Goal: Obtain resource: Download file/media

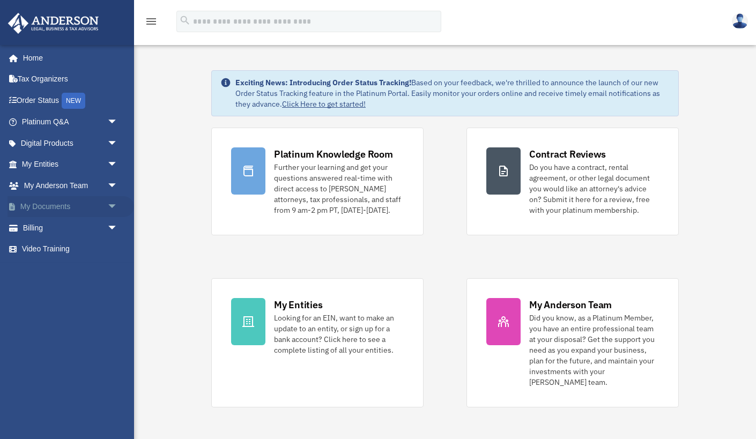
click at [115, 204] on span "arrow_drop_down" at bounding box center [117, 207] width 21 height 22
click at [46, 229] on link "Box" at bounding box center [74, 227] width 119 height 21
click at [48, 232] on link "Box" at bounding box center [74, 227] width 119 height 21
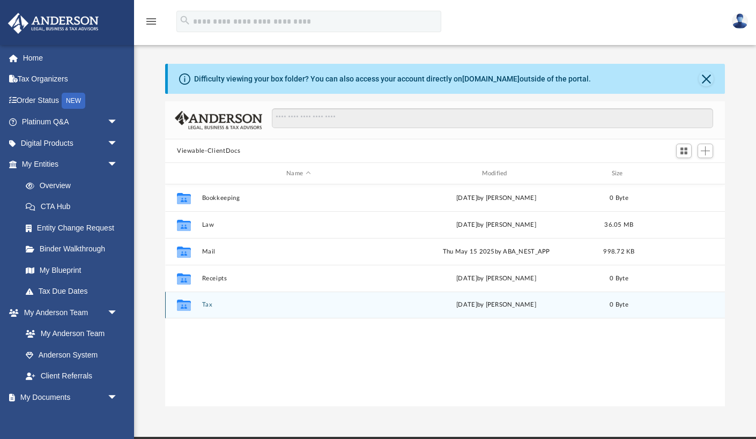
scroll to position [244, 559]
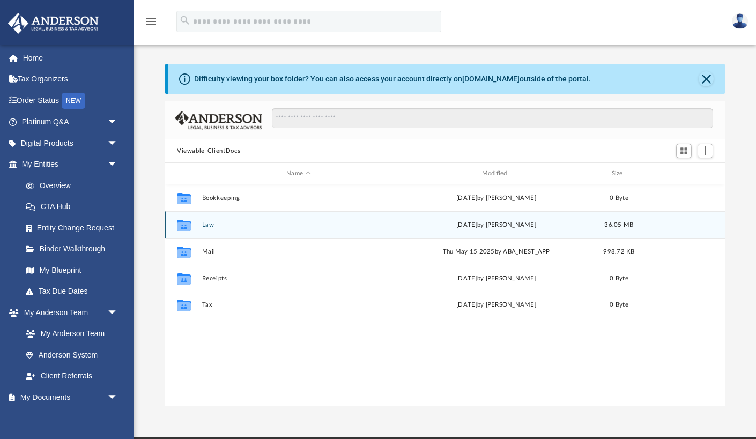
click at [208, 225] on button "Law" at bounding box center [298, 224] width 193 height 7
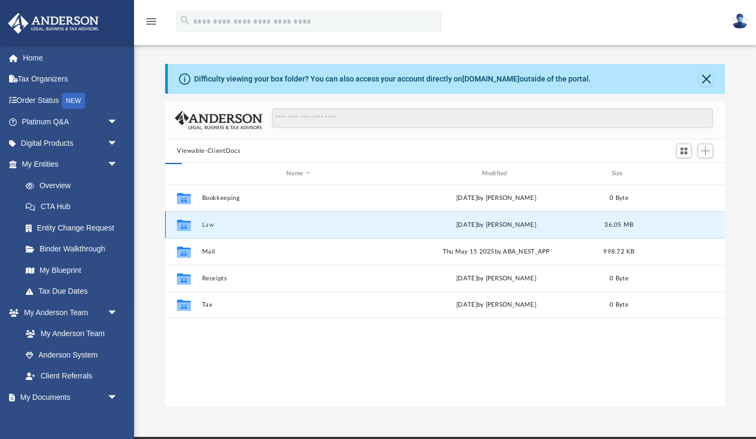
click at [208, 225] on button "Law" at bounding box center [298, 224] width 193 height 7
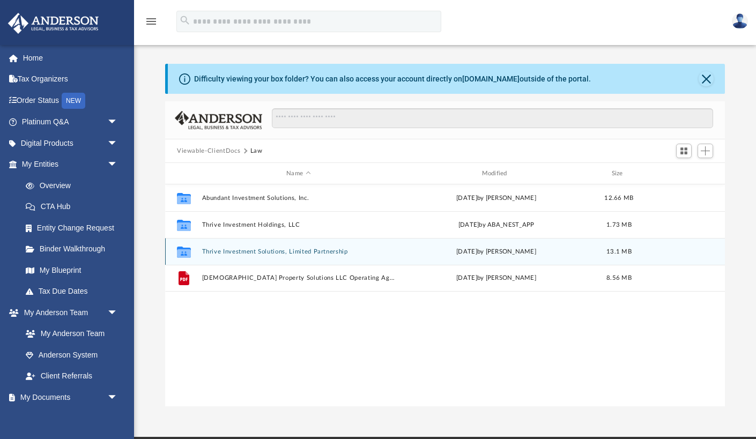
click at [228, 250] on button "Thrive Investment Solutions, Limited Partnership" at bounding box center [298, 251] width 193 height 7
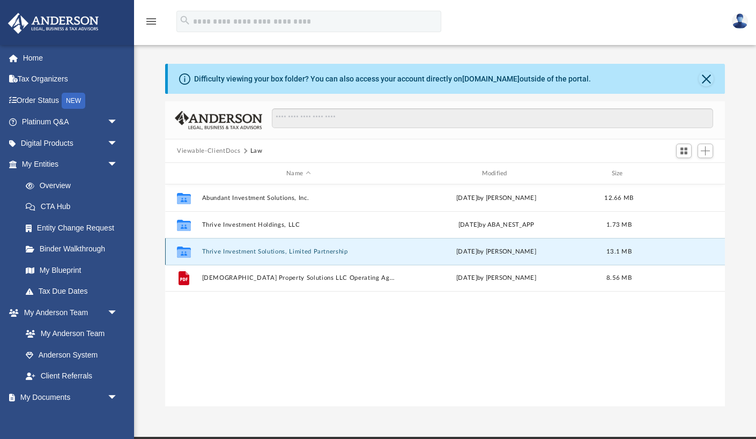
click at [228, 250] on button "Thrive Investment Solutions, Limited Partnership" at bounding box center [298, 251] width 193 height 7
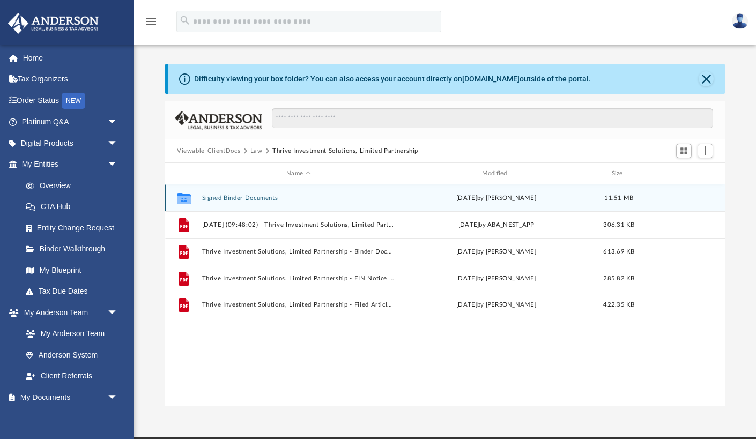
click at [235, 197] on button "Signed Binder Documents" at bounding box center [298, 198] width 193 height 7
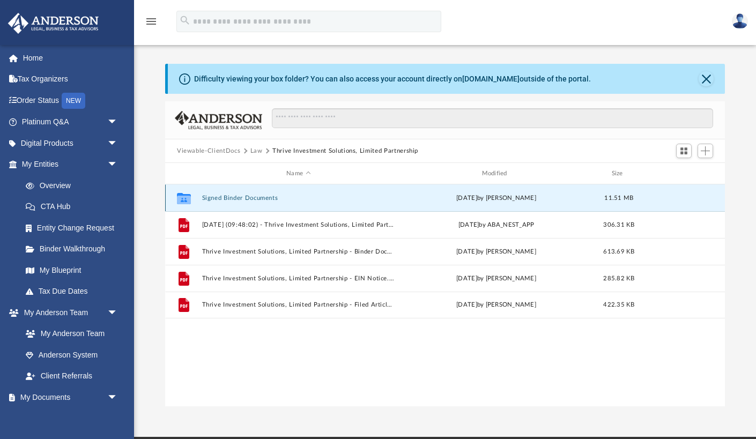
click at [235, 197] on button "Signed Binder Documents" at bounding box center [298, 198] width 193 height 7
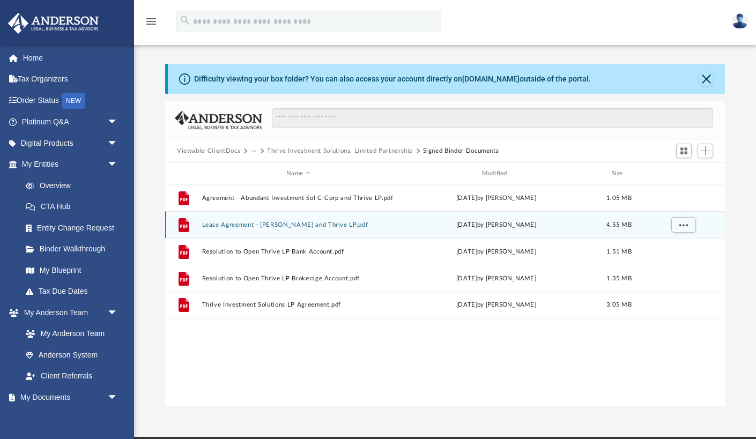
click at [266, 224] on button "Lease Agreement - Anderson and Thrive LP.pdf" at bounding box center [298, 224] width 193 height 7
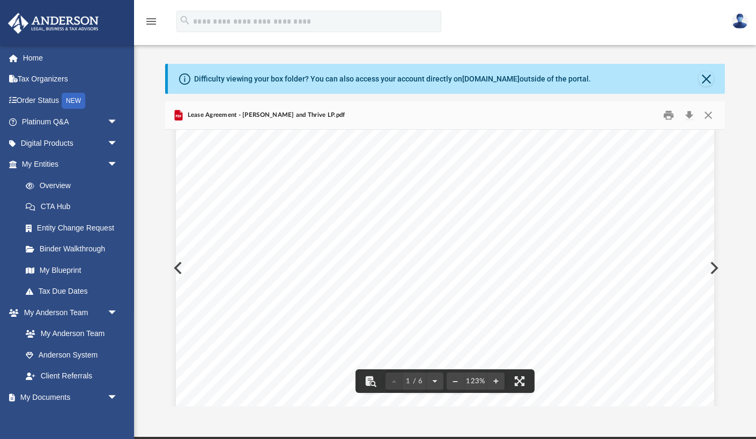
scroll to position [188, 0]
click at [687, 118] on button "Download" at bounding box center [688, 115] width 19 height 17
click at [175, 272] on button "Preview" at bounding box center [177, 268] width 24 height 30
click at [714, 271] on button "Preview" at bounding box center [713, 268] width 24 height 30
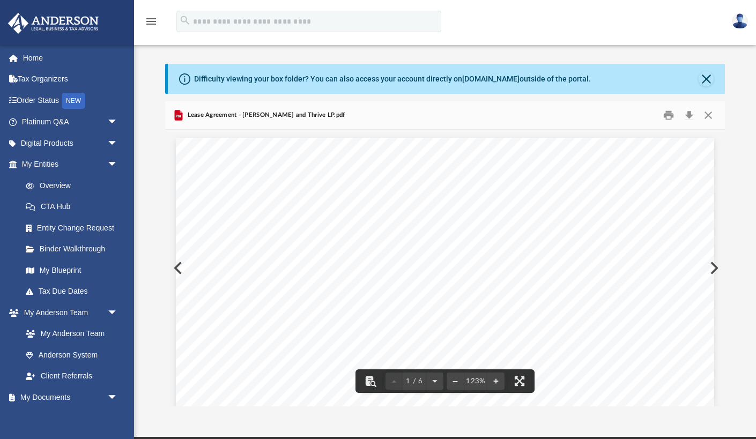
click at [714, 265] on button "Preview" at bounding box center [713, 268] width 24 height 30
click at [713, 268] on div "Page 3" at bounding box center [445, 292] width 538 height 696
click at [715, 267] on button "Preview" at bounding box center [713, 268] width 24 height 30
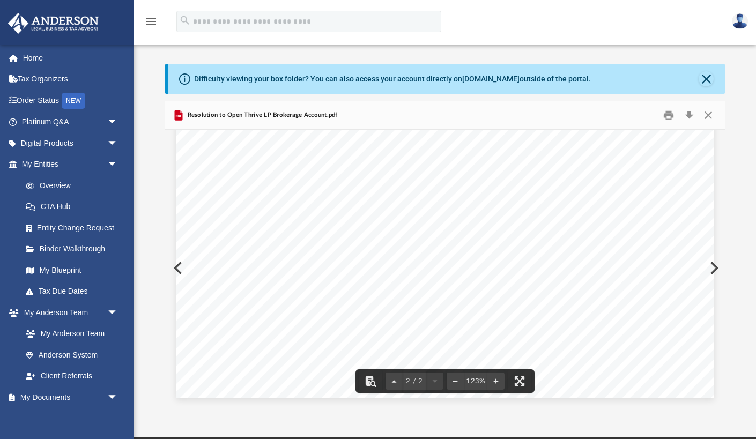
click at [716, 268] on button "Preview" at bounding box center [713, 268] width 24 height 30
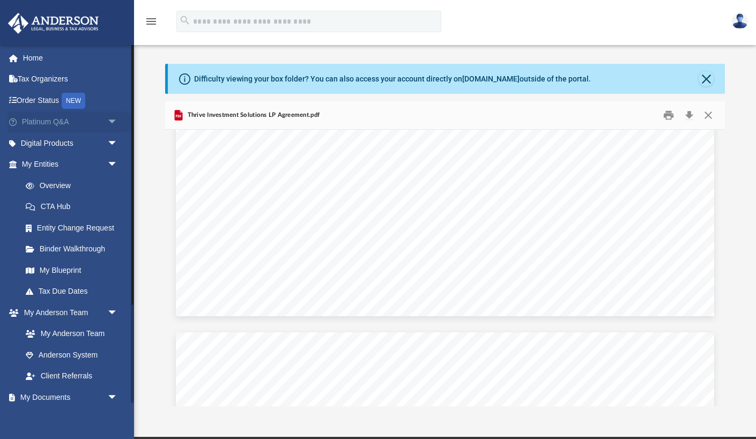
click at [113, 122] on span "arrow_drop_down" at bounding box center [117, 122] width 21 height 22
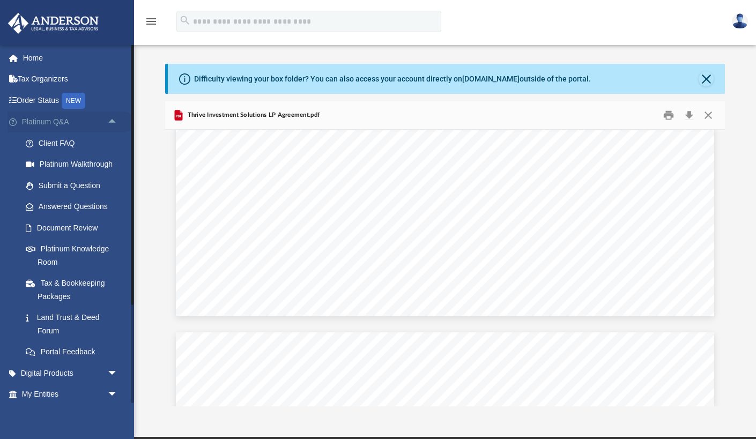
click at [113, 122] on span "arrow_drop_up" at bounding box center [117, 122] width 21 height 22
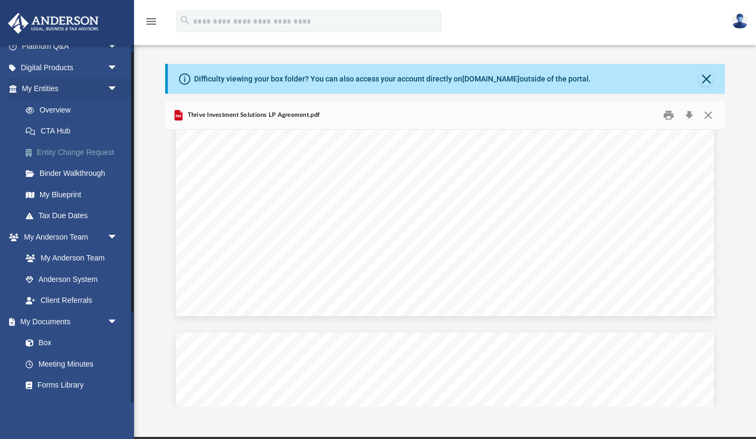
scroll to position [134, 0]
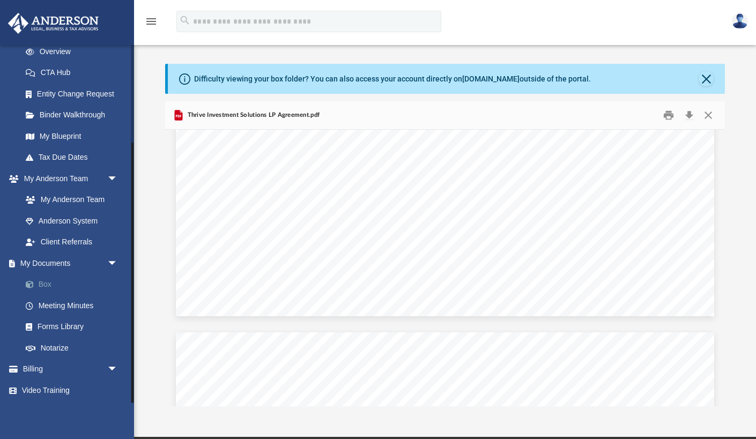
click at [47, 285] on link "Box" at bounding box center [74, 284] width 119 height 21
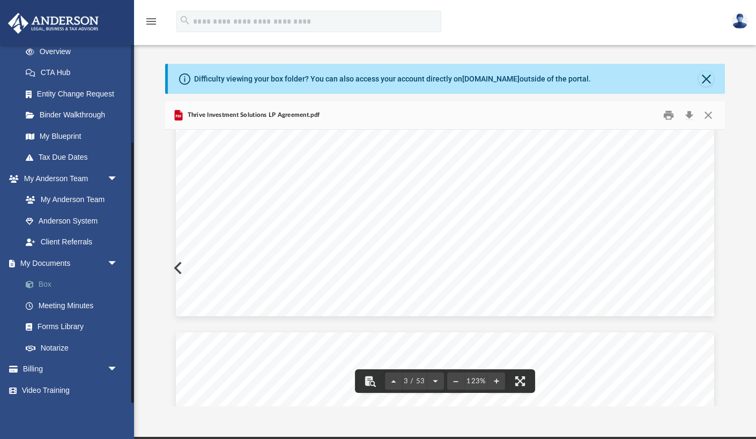
click at [42, 286] on link "Box" at bounding box center [74, 284] width 119 height 21
click at [151, 22] on icon "menu" at bounding box center [151, 21] width 13 height 13
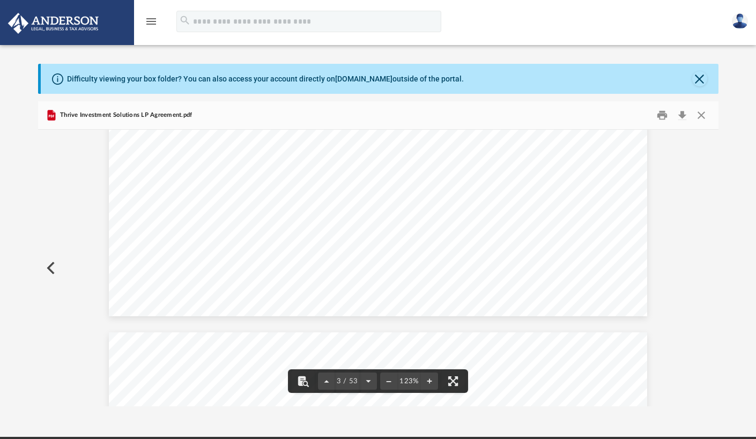
scroll to position [1447, 0]
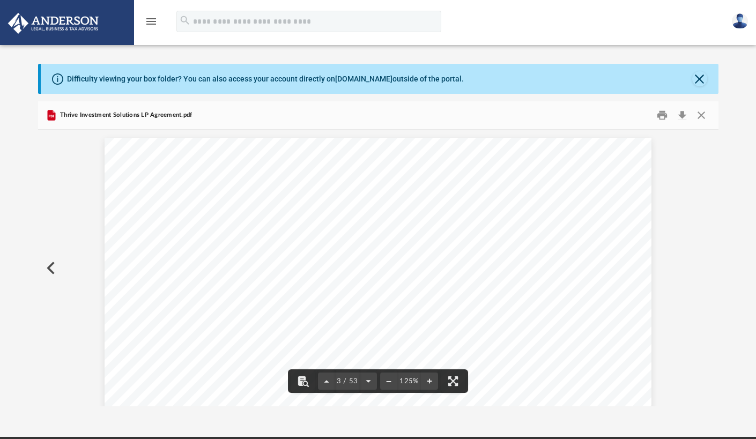
click at [151, 22] on icon "menu" at bounding box center [151, 21] width 13 height 13
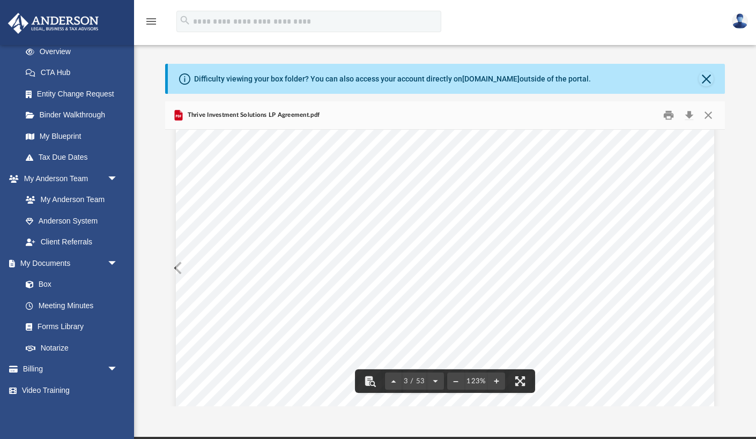
scroll to position [244, 559]
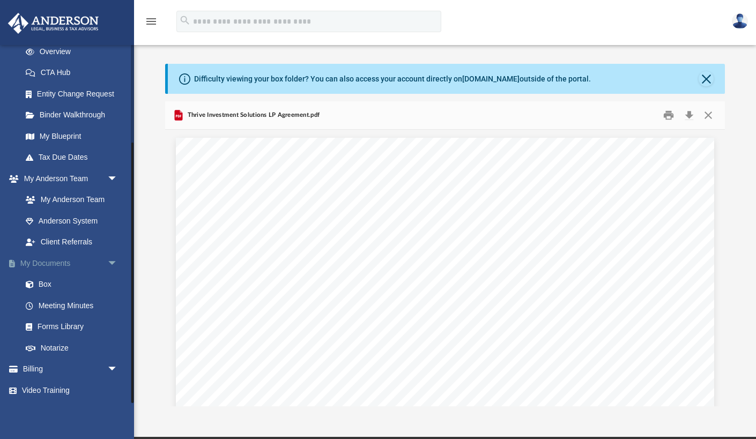
click at [53, 266] on link "My Documents arrow_drop_down" at bounding box center [71, 262] width 126 height 21
click at [51, 301] on link "Meeting Minutes" at bounding box center [74, 305] width 119 height 21
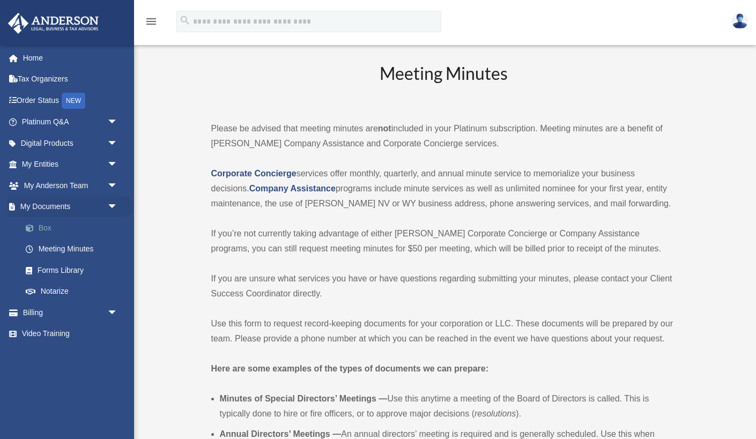
click at [46, 229] on link "Box" at bounding box center [74, 227] width 119 height 21
click at [43, 228] on link "Box" at bounding box center [74, 227] width 119 height 21
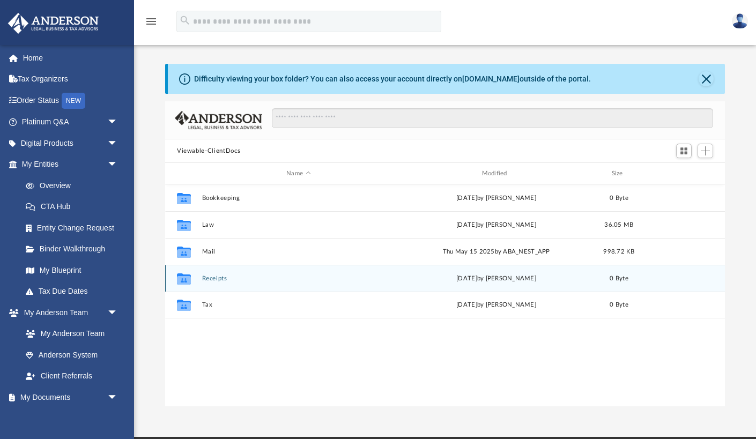
scroll to position [244, 559]
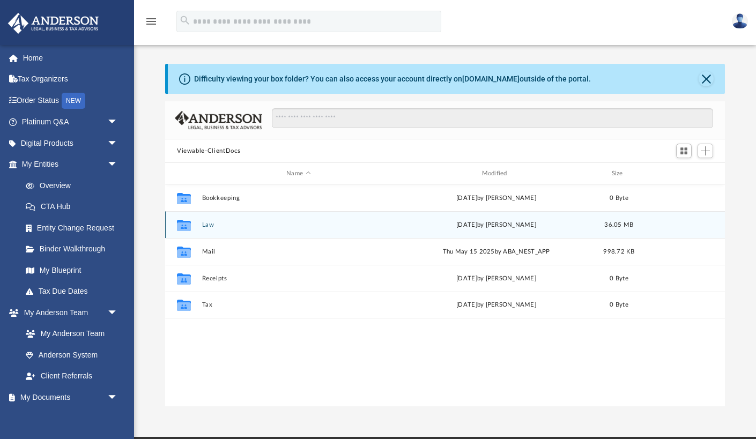
click at [211, 222] on button "Law" at bounding box center [298, 224] width 193 height 7
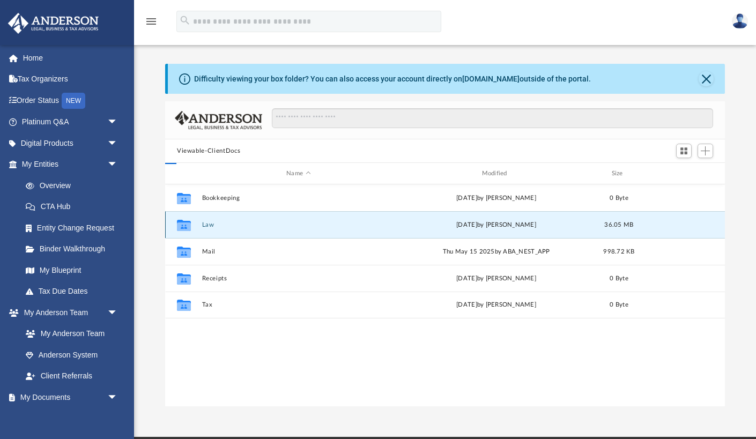
click at [211, 222] on button "Law" at bounding box center [298, 224] width 193 height 7
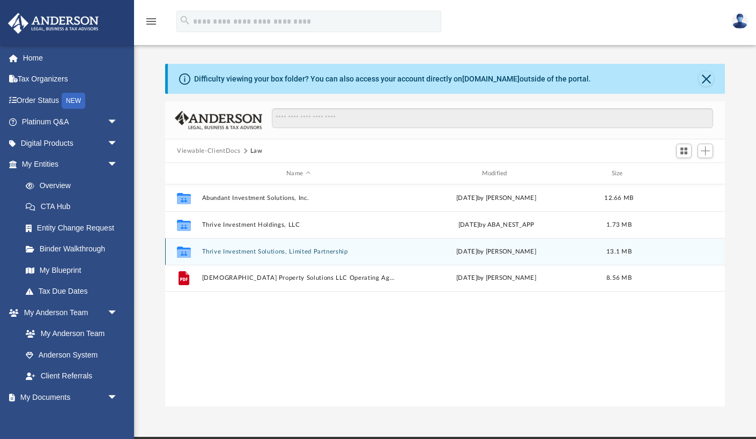
click at [257, 251] on button "Thrive Investment Solutions, Limited Partnership" at bounding box center [298, 251] width 193 height 7
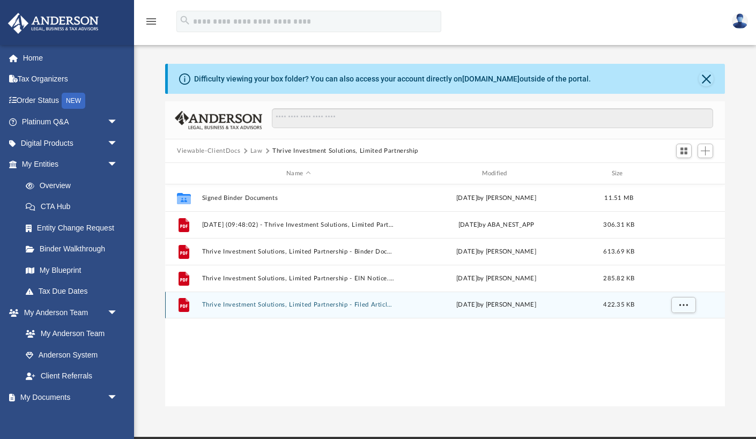
click at [367, 305] on button "Thrive Investment Solutions, Limited Partnership - Filed Articles.pdf" at bounding box center [298, 304] width 193 height 7
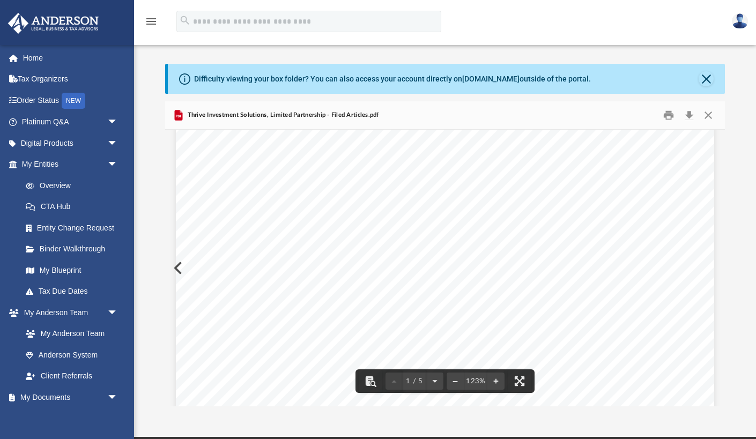
scroll to position [216, 0]
